Goal: Navigation & Orientation: Find specific page/section

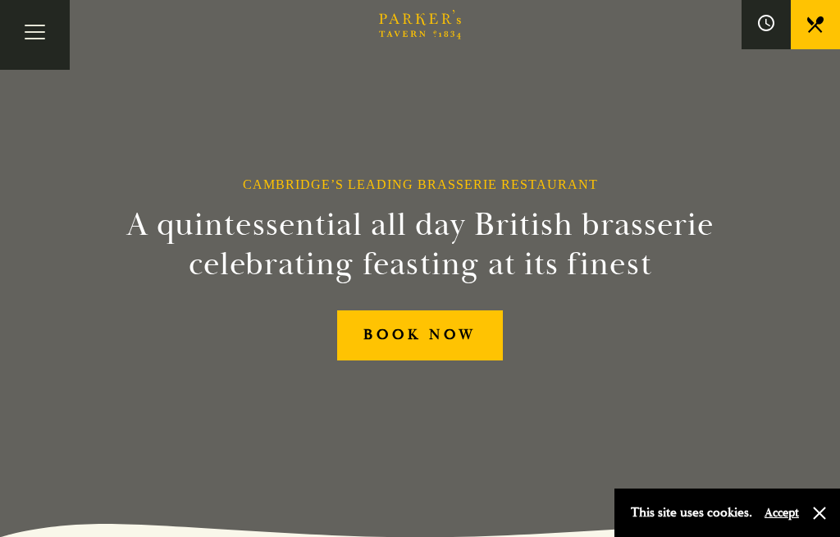
click at [33, 41] on button "Toggle navigation" at bounding box center [35, 35] width 70 height 70
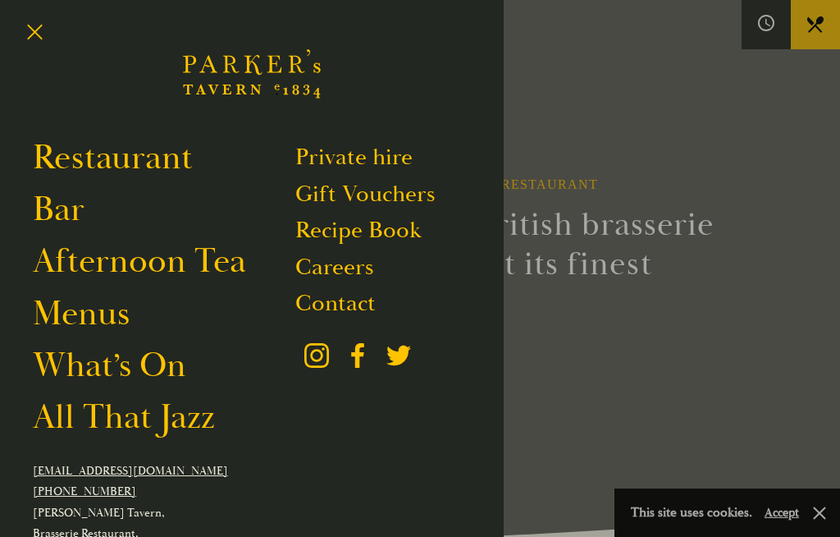
click at [189, 282] on link "Afternoon Tea" at bounding box center [139, 261] width 213 height 43
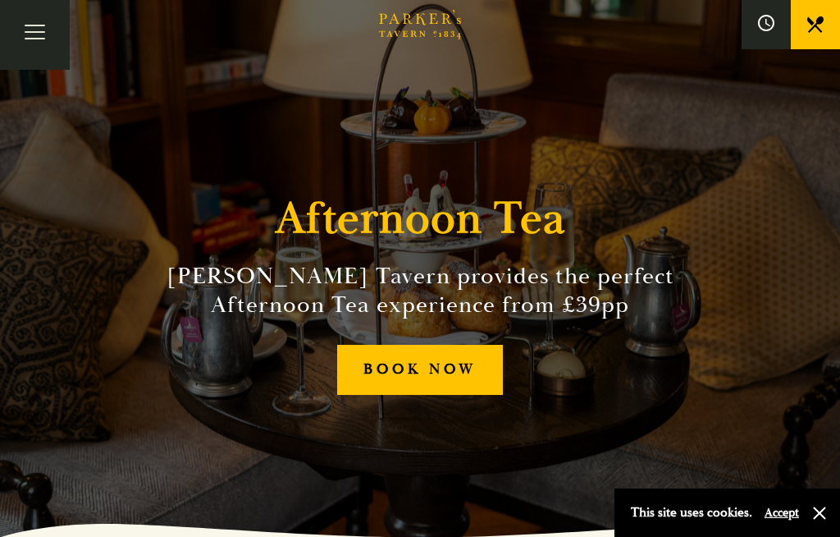
click at [33, 28] on button "Toggle navigation" at bounding box center [35, 35] width 70 height 70
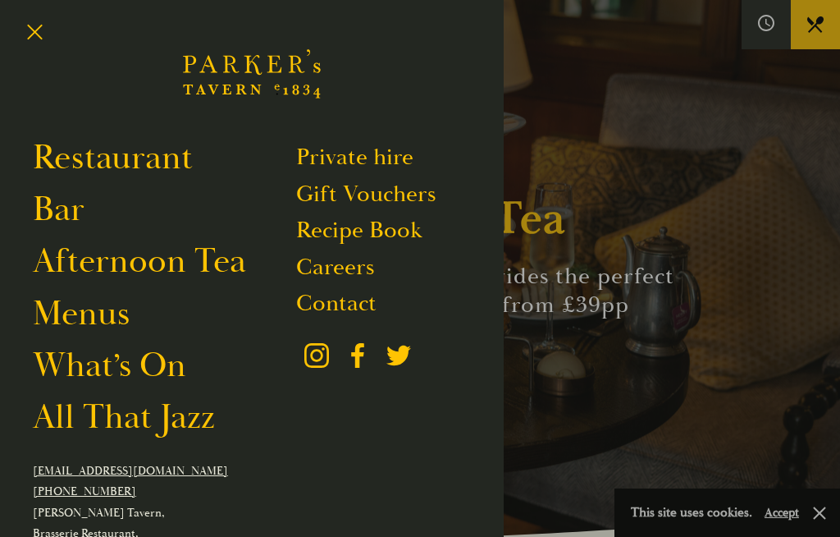
click at [158, 386] on link "What’s On" at bounding box center [109, 365] width 153 height 43
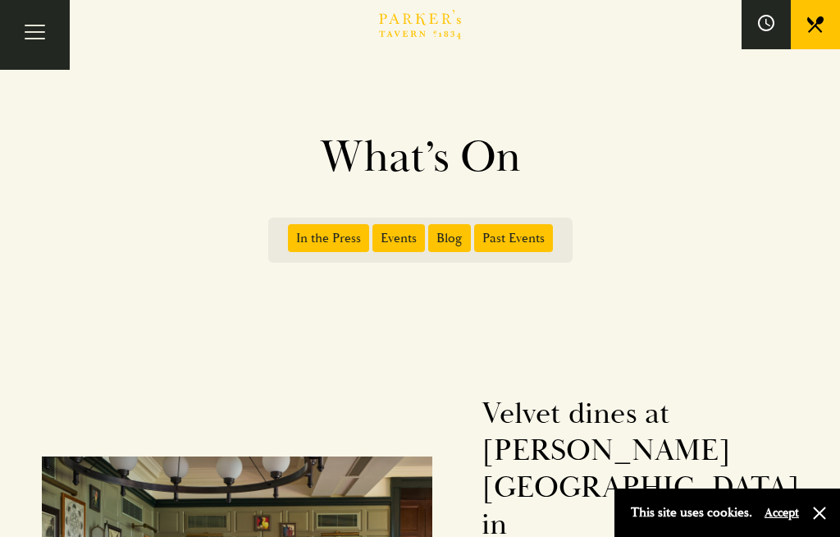
click at [35, 25] on button "Toggle navigation" at bounding box center [35, 35] width 70 height 70
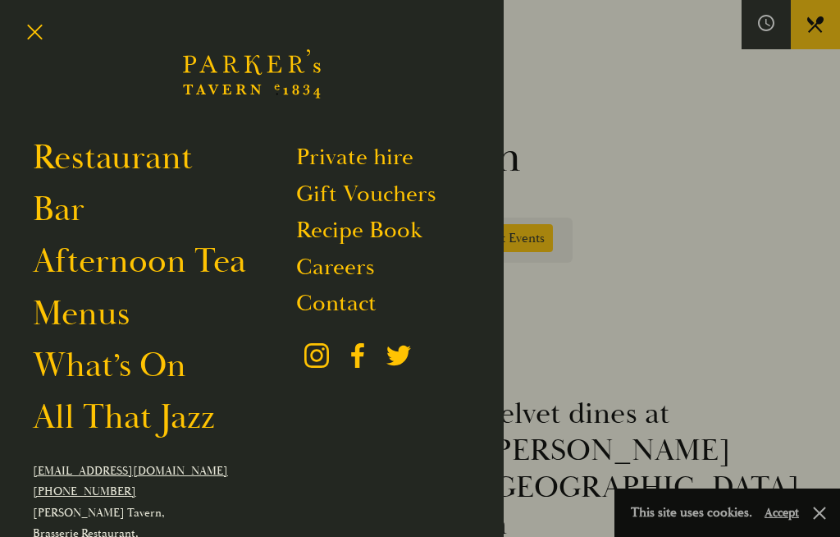
click at [83, 222] on link "Bar" at bounding box center [59, 209] width 52 height 43
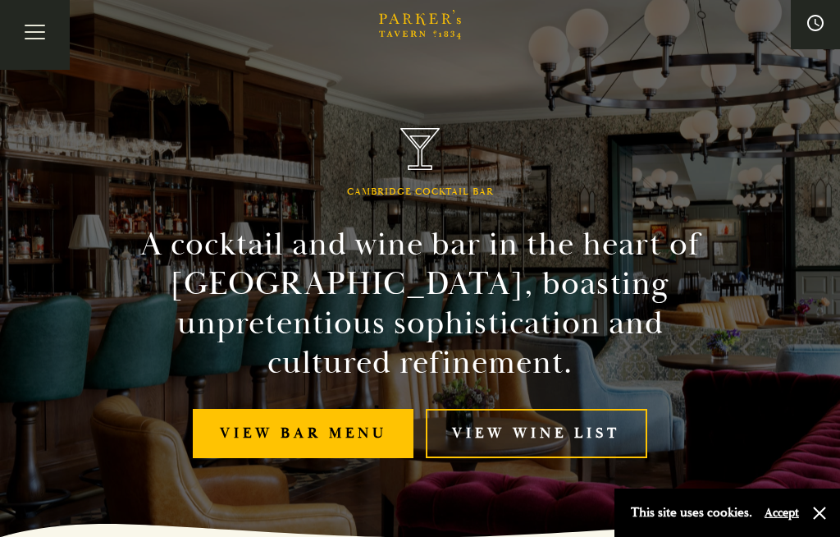
click at [35, 21] on button "Toggle navigation" at bounding box center [35, 35] width 70 height 70
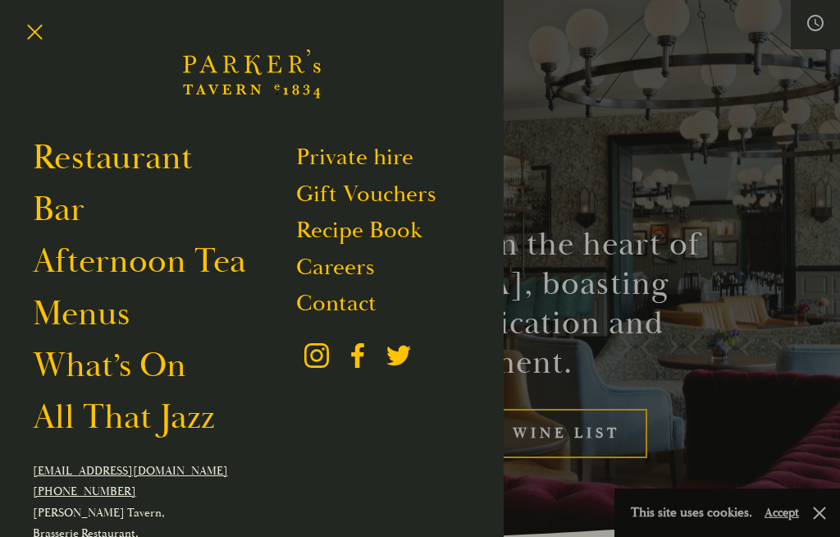
click at [190, 160] on link "Restaurant" at bounding box center [113, 157] width 160 height 43
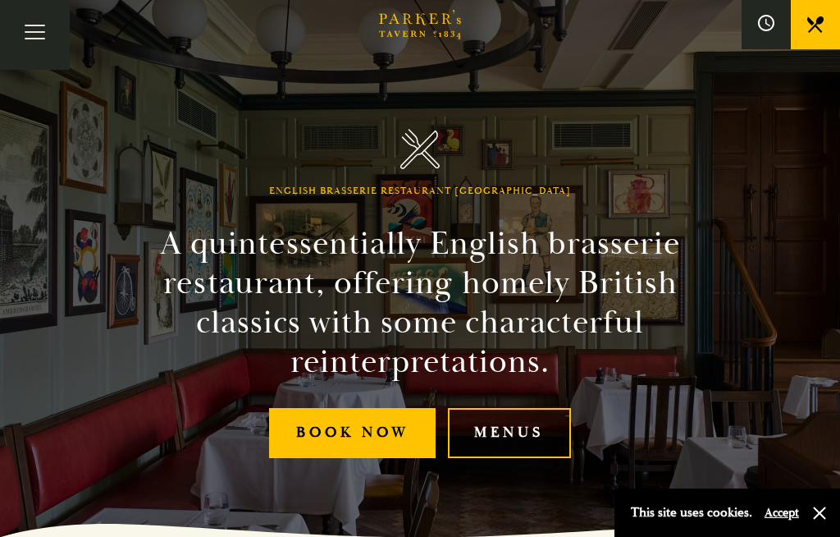
click at [11, 26] on button "Toggle navigation" at bounding box center [35, 35] width 70 height 70
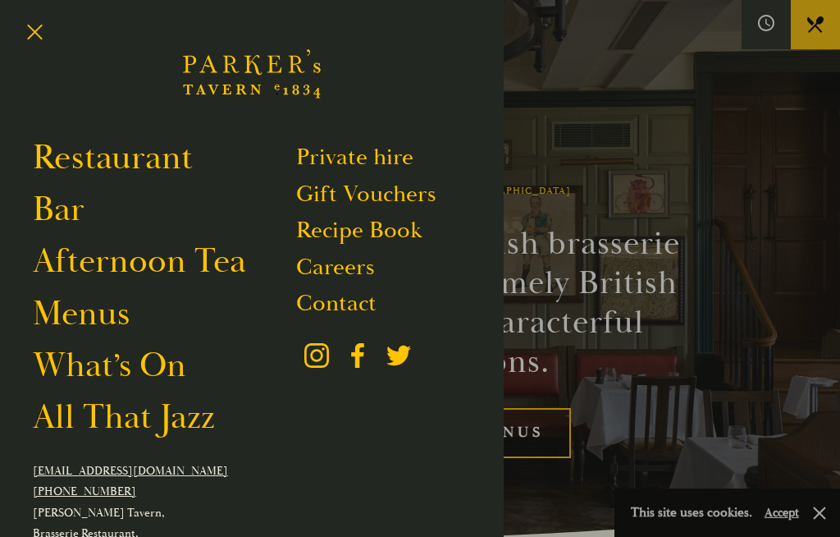
click at [112, 318] on link "Menus" at bounding box center [81, 313] width 97 height 43
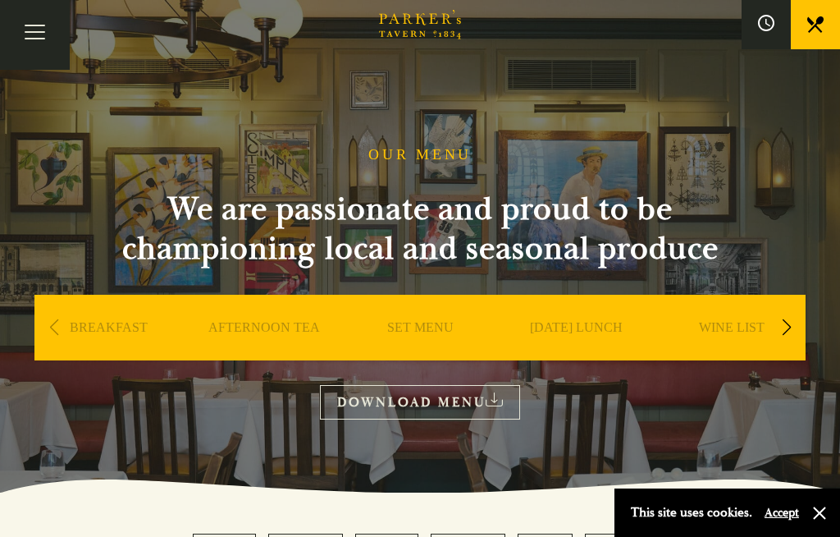
click at [794, 310] on div "Next slide" at bounding box center [786, 327] width 22 height 36
click at [735, 432] on section "OUR MENU We are passionate and proud to be championing local and seasonal produ…" at bounding box center [420, 246] width 840 height 492
click at [117, 336] on link "AFTERNOON TEA" at bounding box center [109, 352] width 112 height 66
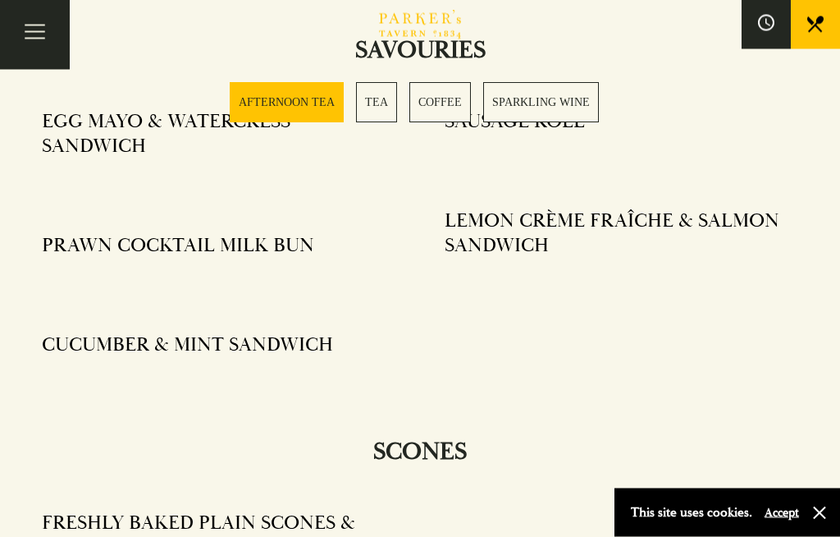
scroll to position [759, 0]
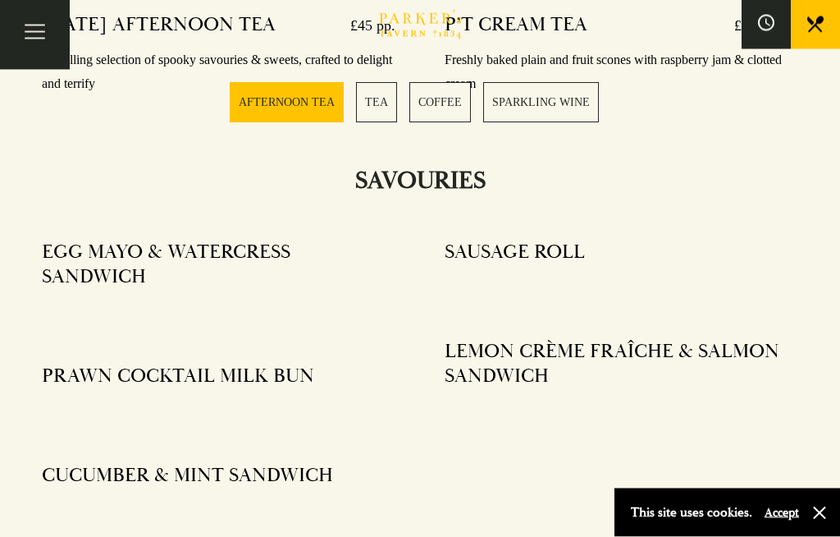
click at [824, 518] on button "button" at bounding box center [820, 513] width 16 height 16
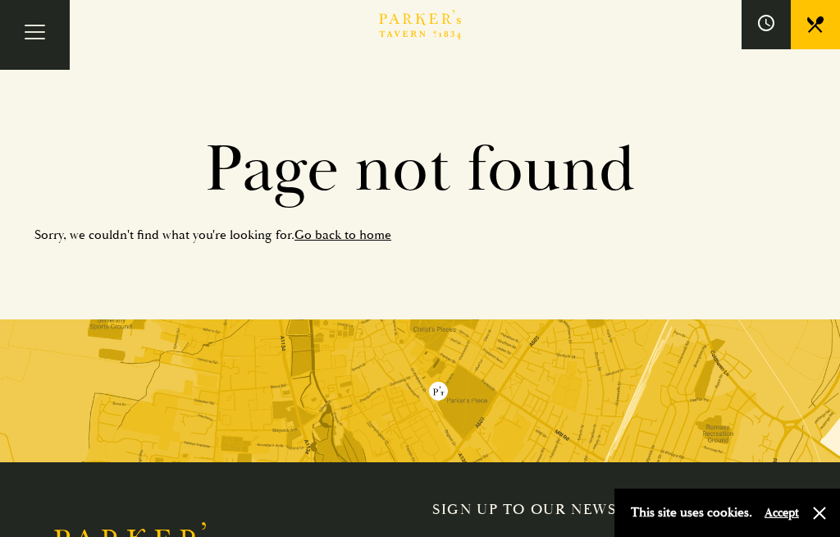
click at [372, 241] on link "Go back to home" at bounding box center [343, 234] width 97 height 16
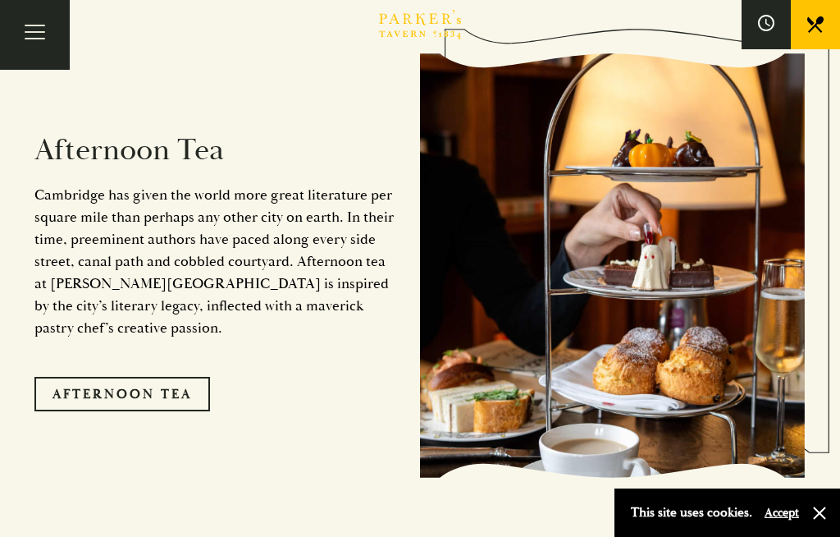
scroll to position [2416, 0]
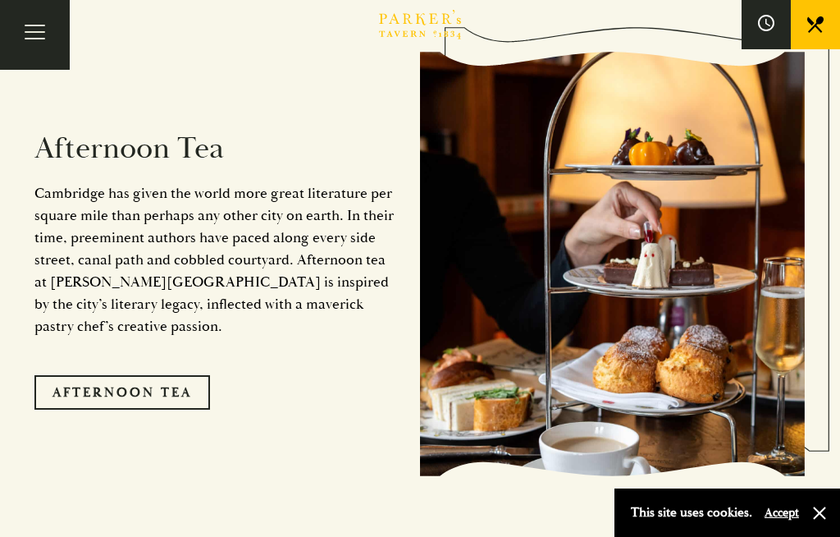
click at [181, 375] on link "Afternoon Tea" at bounding box center [122, 392] width 176 height 34
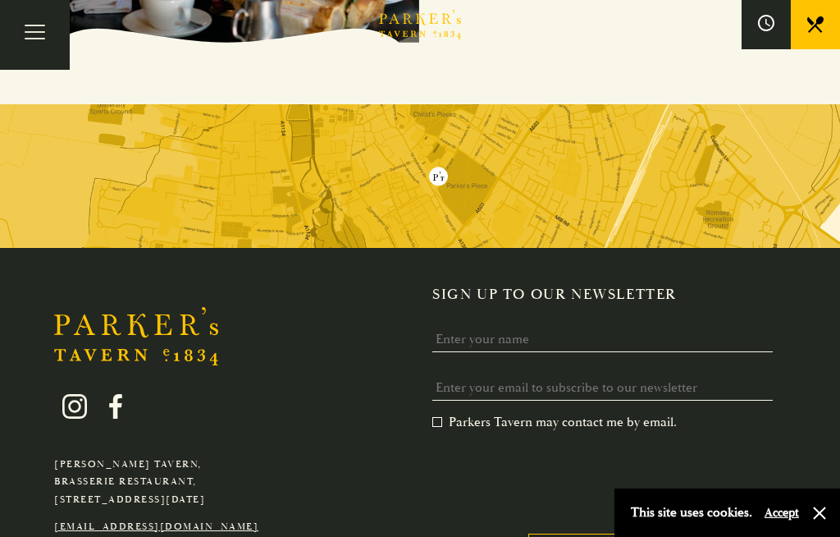
scroll to position [3065, 0]
